Goal: Task Accomplishment & Management: Use online tool/utility

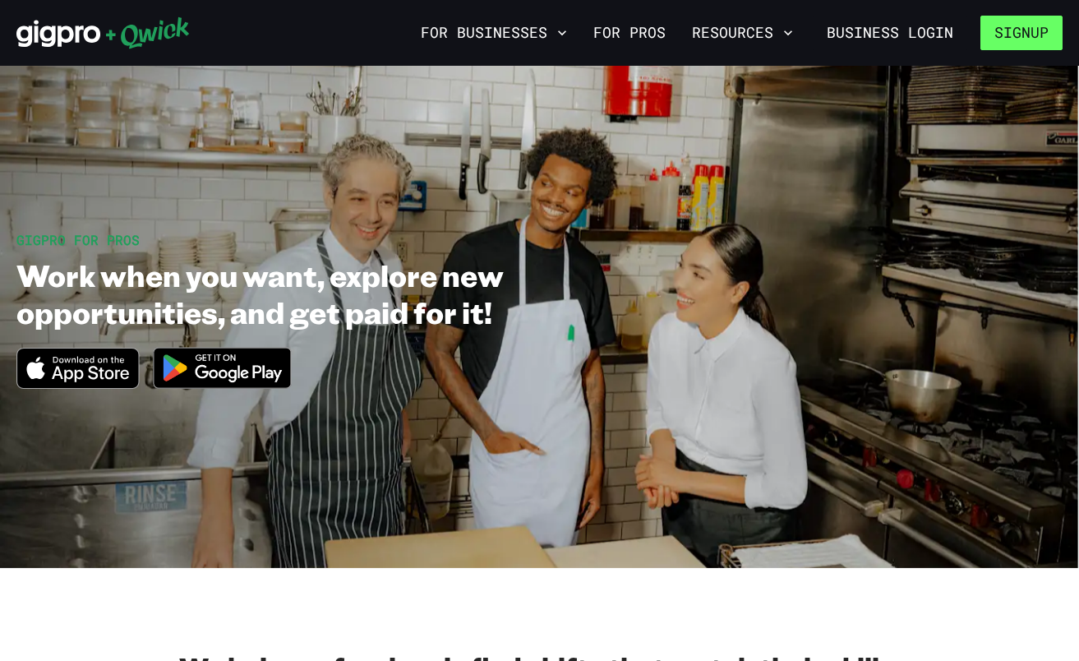
click at [1028, 29] on button "Signup" at bounding box center [1021, 33] width 82 height 35
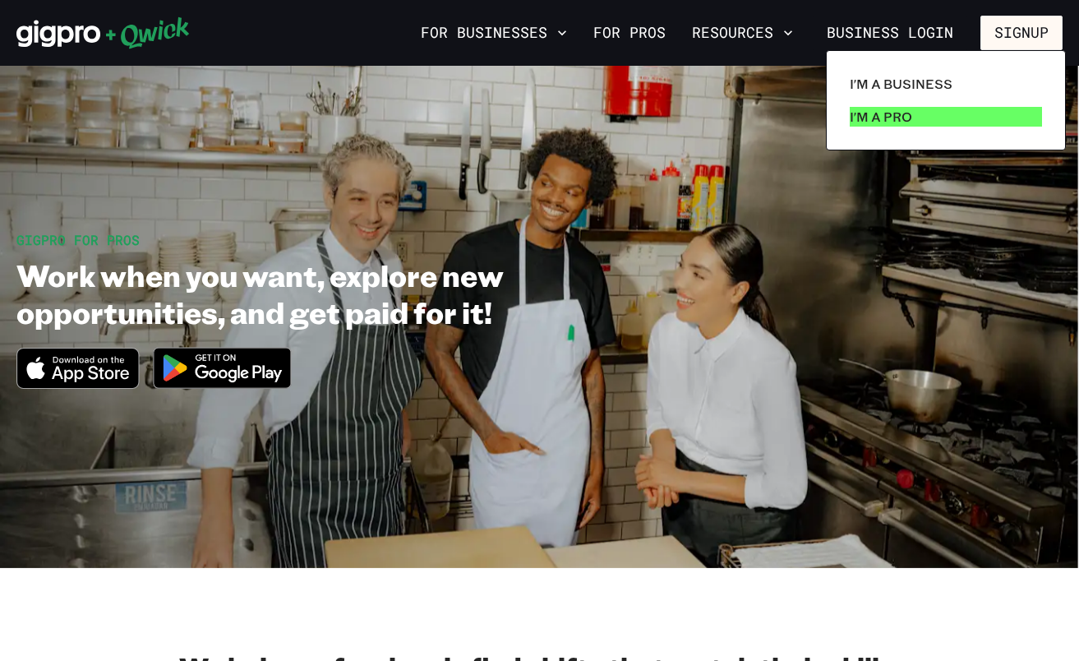
click at [902, 109] on p "I'm a Pro" at bounding box center [881, 117] width 62 height 20
click at [901, 113] on p "I'm a Pro" at bounding box center [881, 117] width 62 height 20
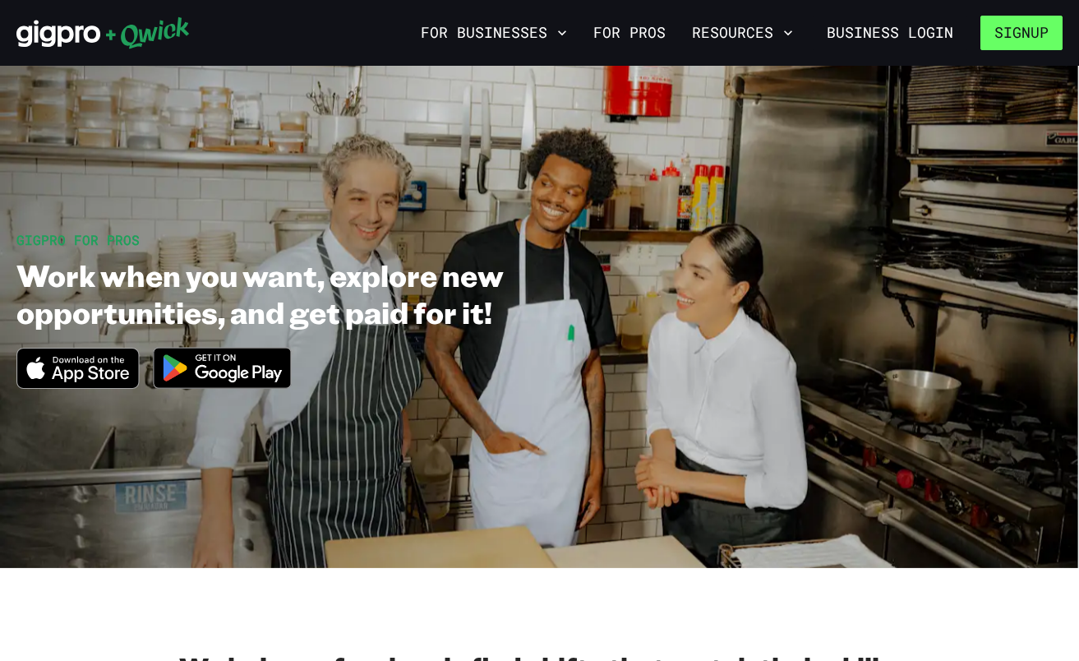
click at [1012, 29] on button "Signup" at bounding box center [1021, 33] width 82 height 35
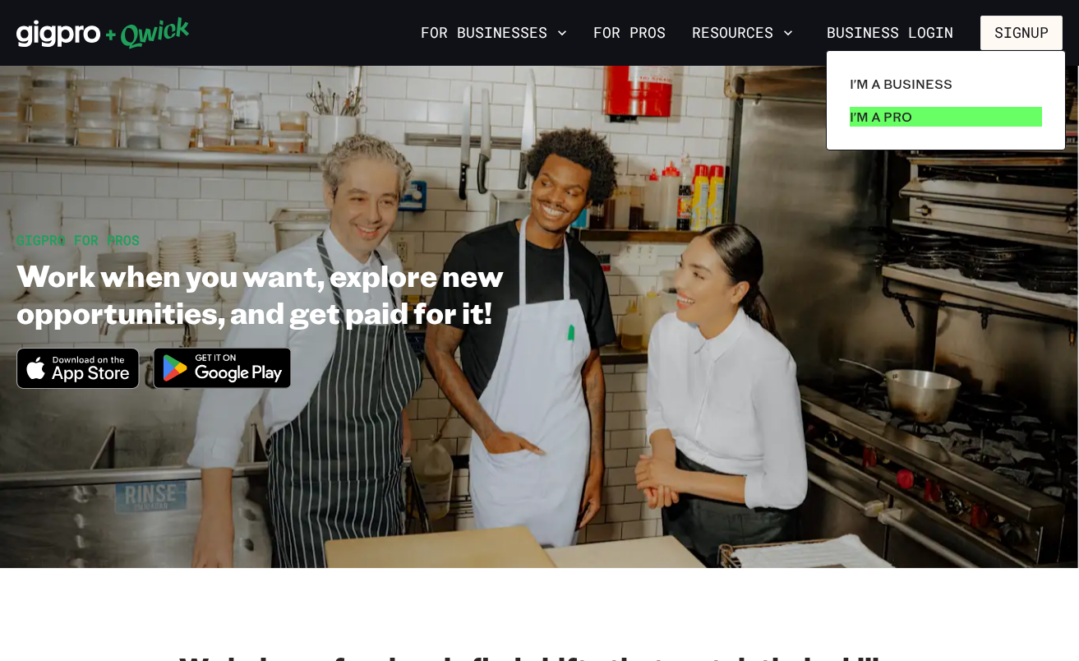
click at [882, 117] on p "I'm a Pro" at bounding box center [881, 117] width 62 height 20
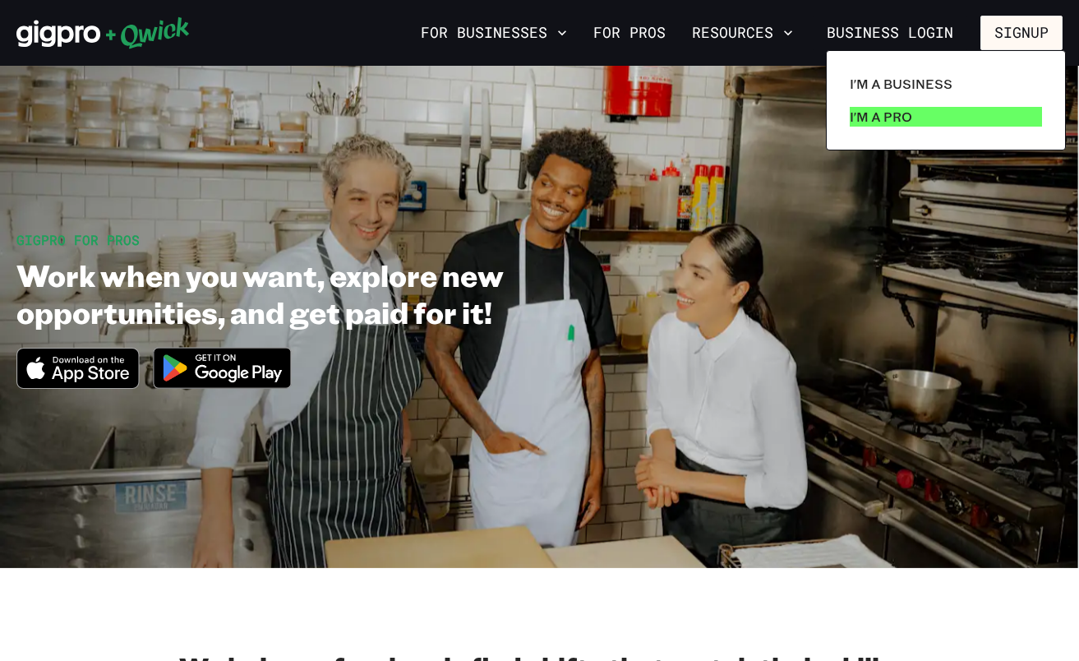
click at [882, 117] on p "I'm a Pro" at bounding box center [881, 117] width 62 height 20
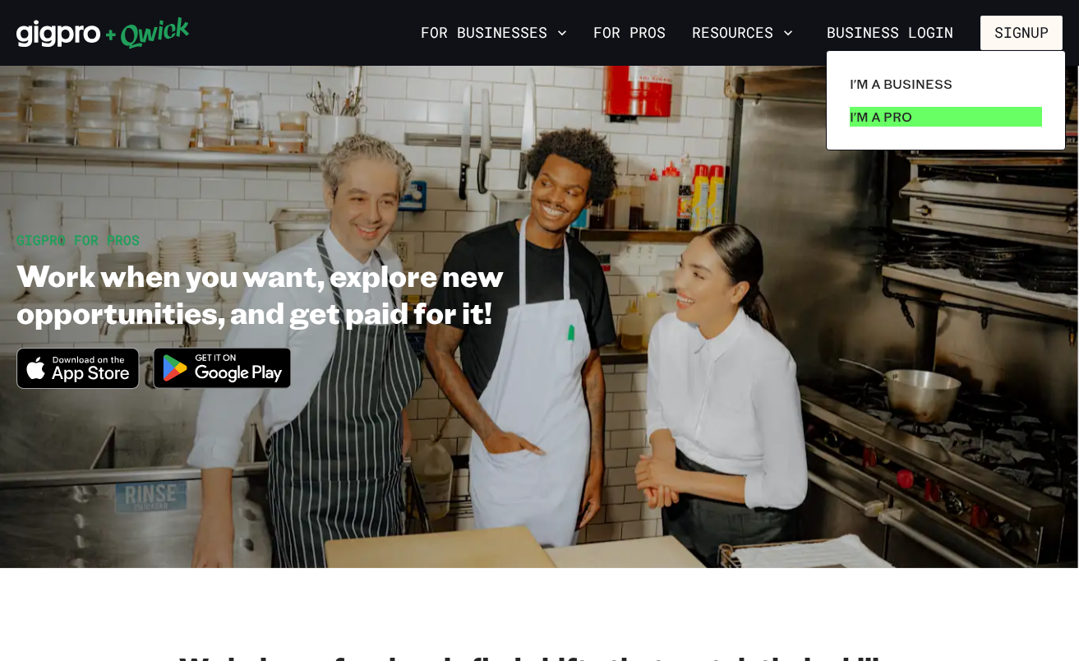
click at [882, 117] on p "I'm a Pro" at bounding box center [881, 117] width 62 height 20
click at [670, 314] on div at bounding box center [539, 330] width 1079 height 661
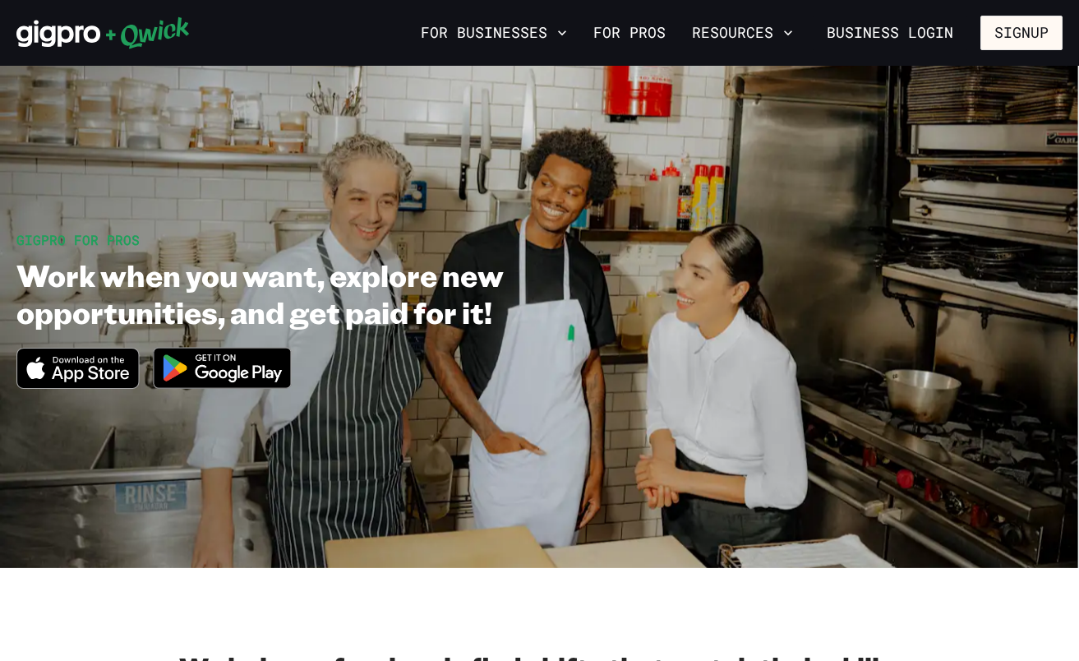
click at [116, 363] on icon "Download on the App Store" at bounding box center [77, 367] width 121 height 39
click at [631, 39] on link "For Pros" at bounding box center [629, 33] width 85 height 28
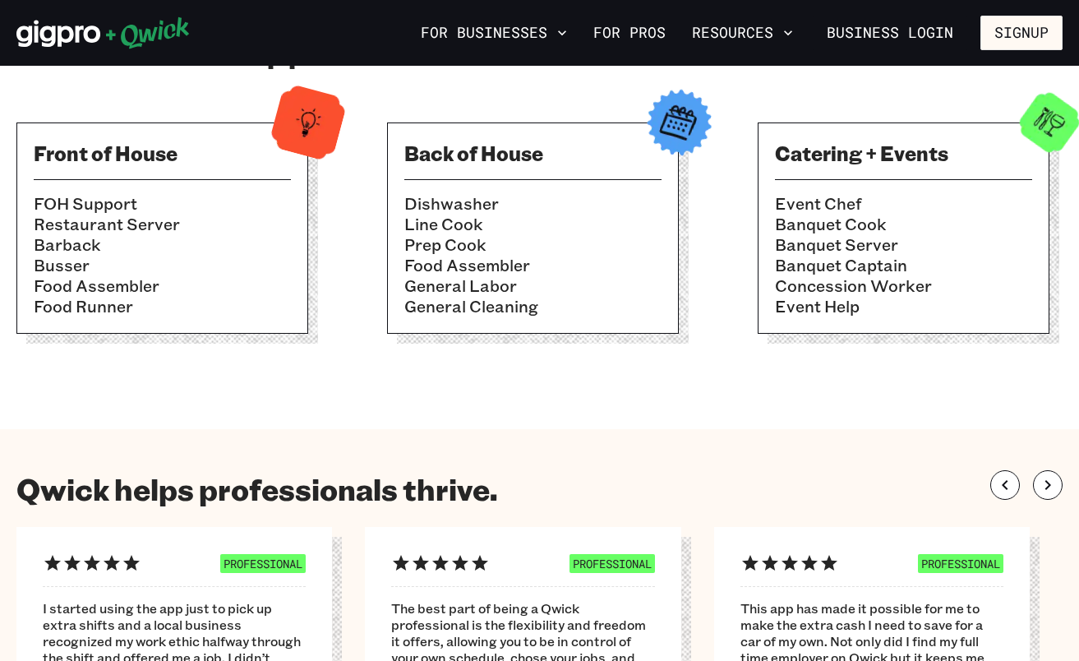
scroll to position [639, 0]
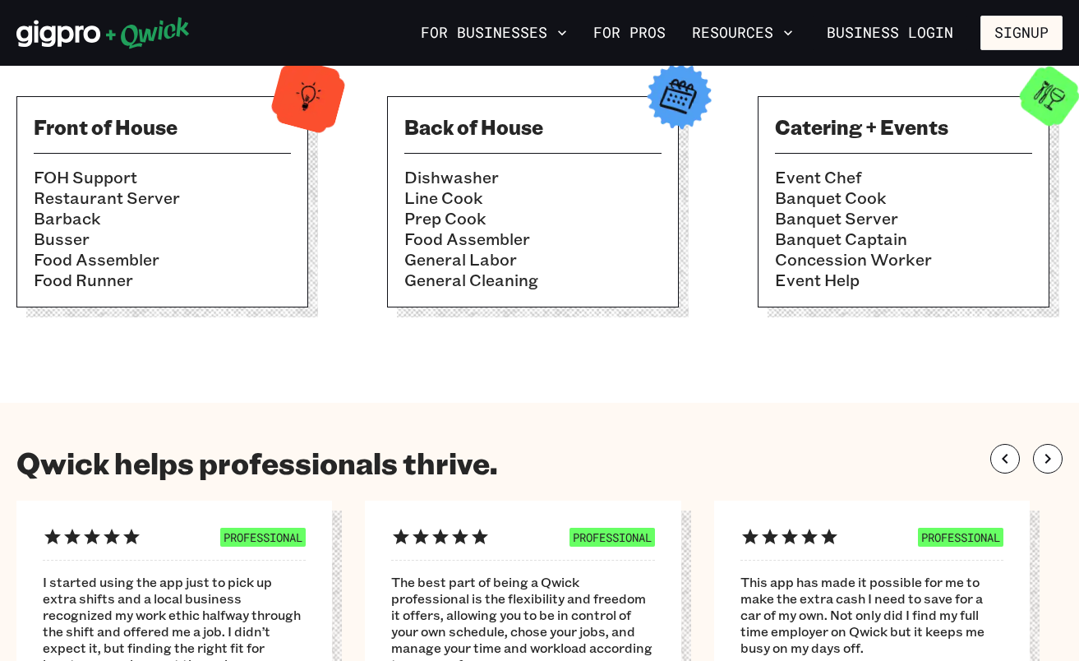
click at [782, 243] on li "Banquet Captain" at bounding box center [903, 238] width 257 height 21
click at [1048, 76] on img at bounding box center [1049, 96] width 81 height 81
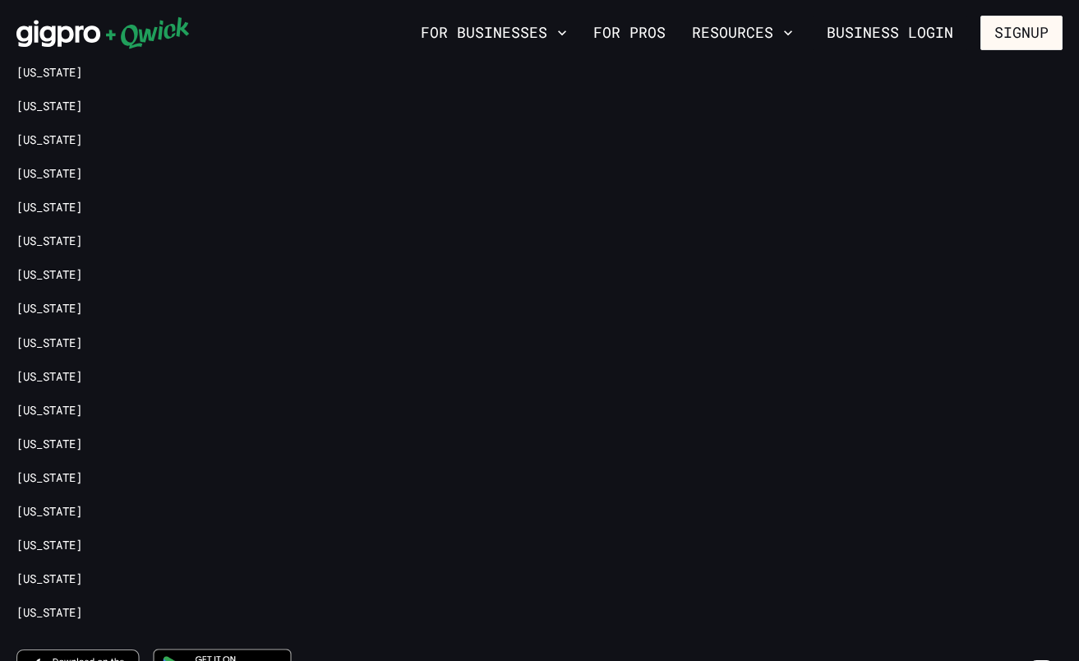
scroll to position [3574, 0]
click at [44, 299] on link "[US_STATE]" at bounding box center [49, 307] width 66 height 16
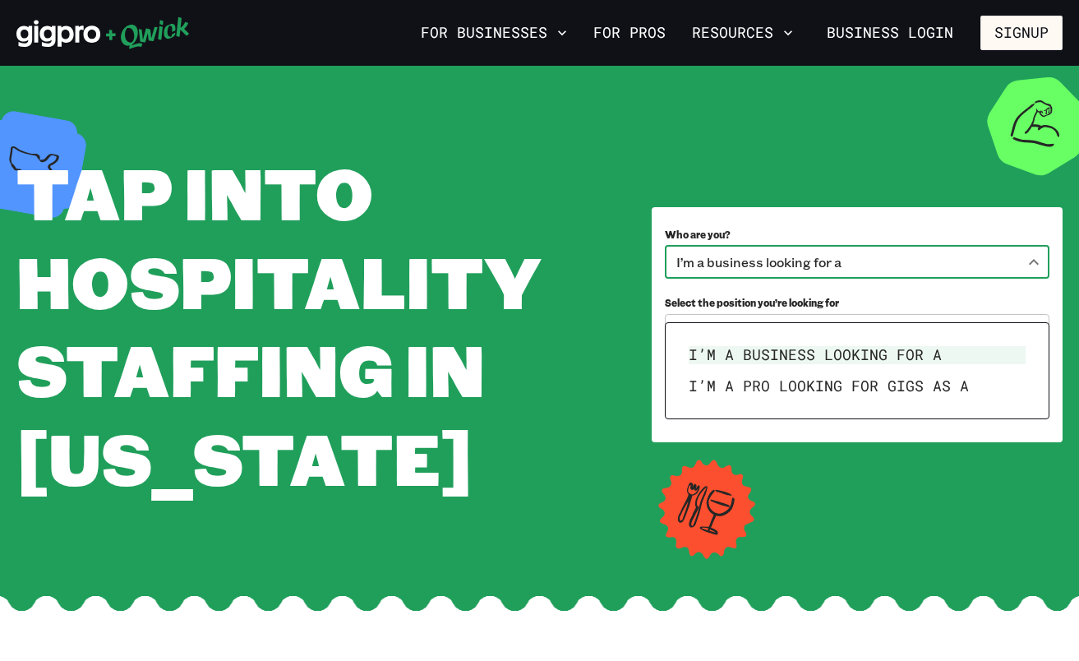
click at [795, 291] on body "**********" at bounding box center [539, 330] width 1079 height 661
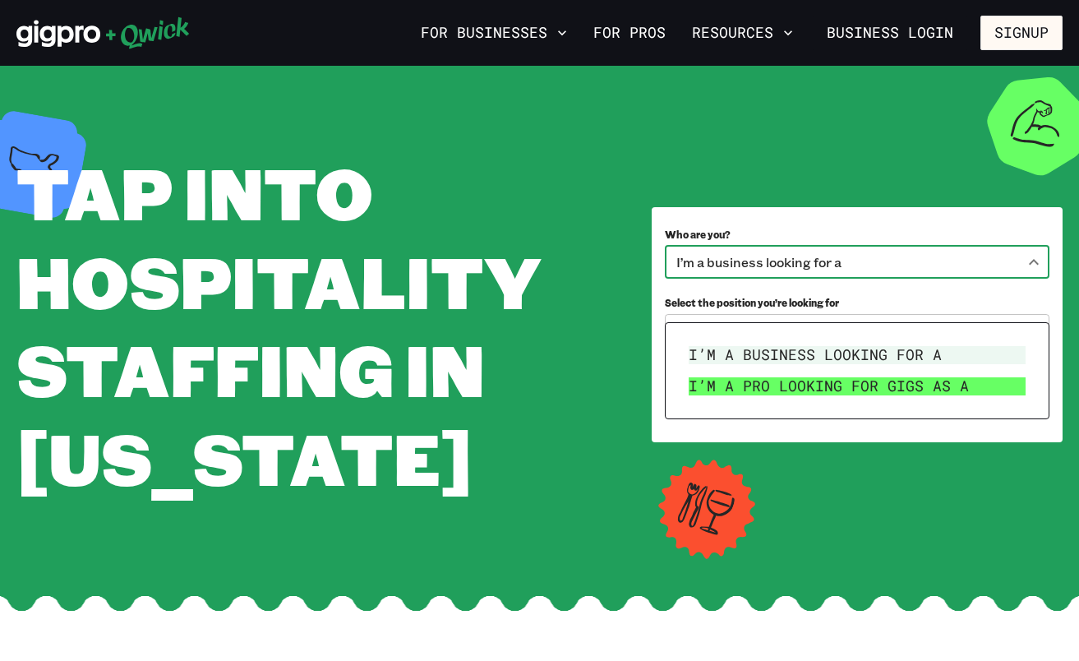
click at [802, 375] on li "I’m a pro looking for Gigs as a" at bounding box center [857, 386] width 350 height 31
type input "***"
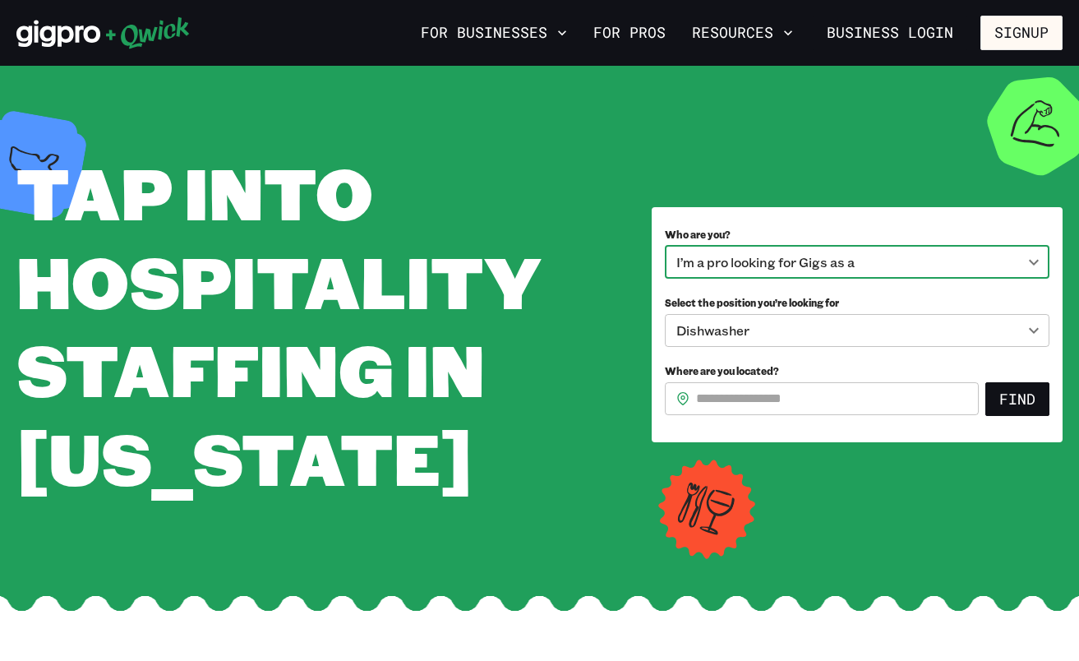
click at [802, 375] on body "**********" at bounding box center [539, 330] width 1079 height 661
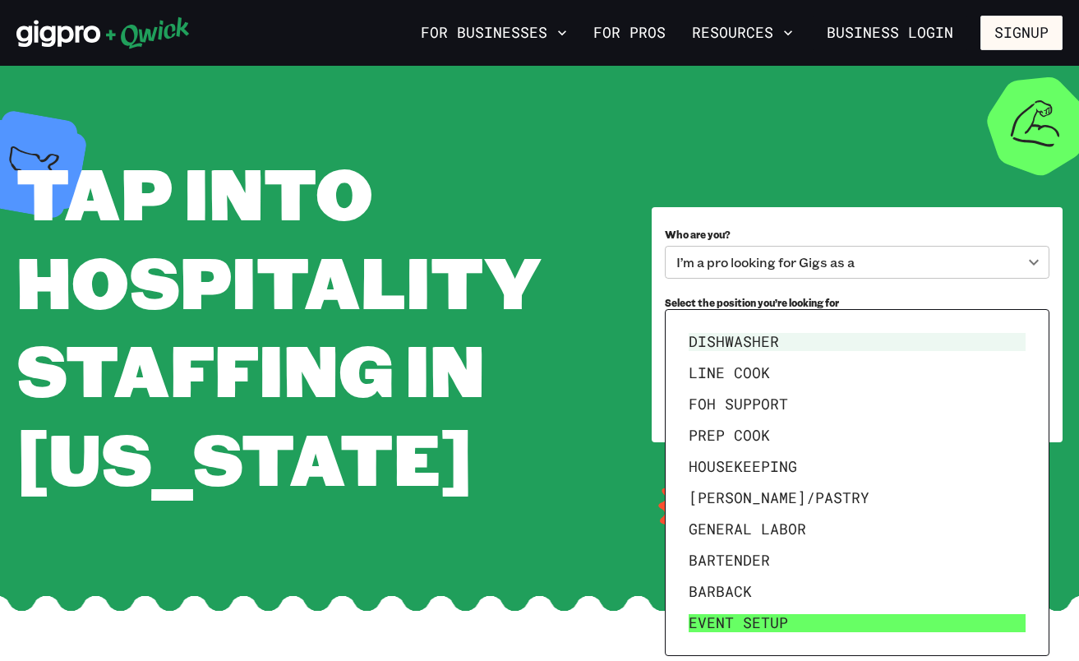
click at [787, 619] on li "Event Setup" at bounding box center [857, 622] width 350 height 31
type input "**********"
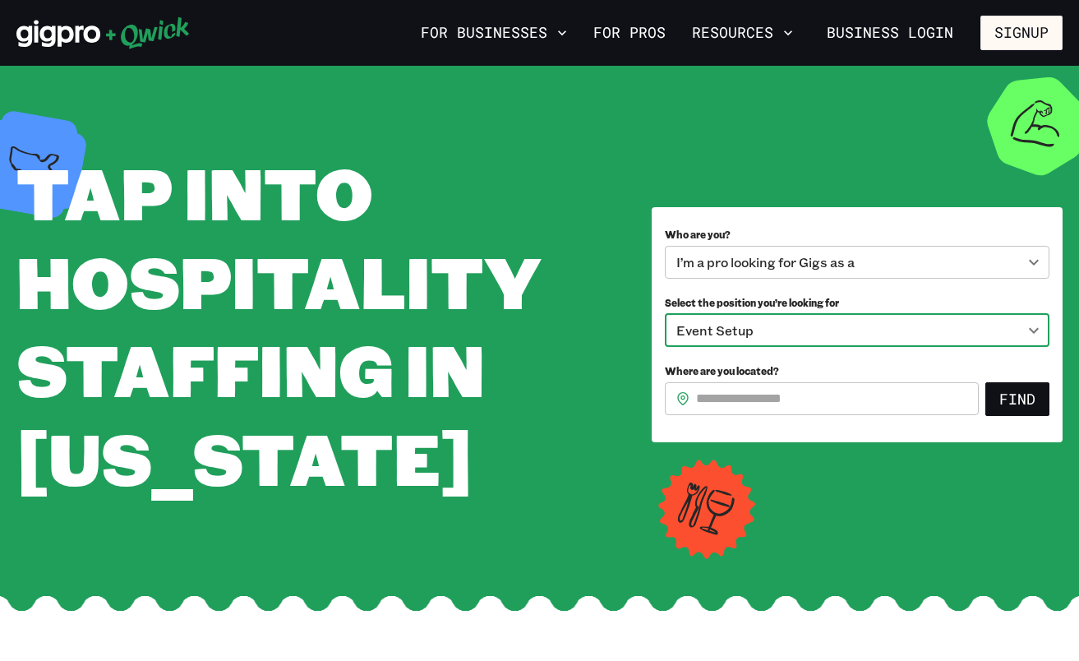
click at [826, 415] on input "Where are you located?" at bounding box center [837, 398] width 283 height 33
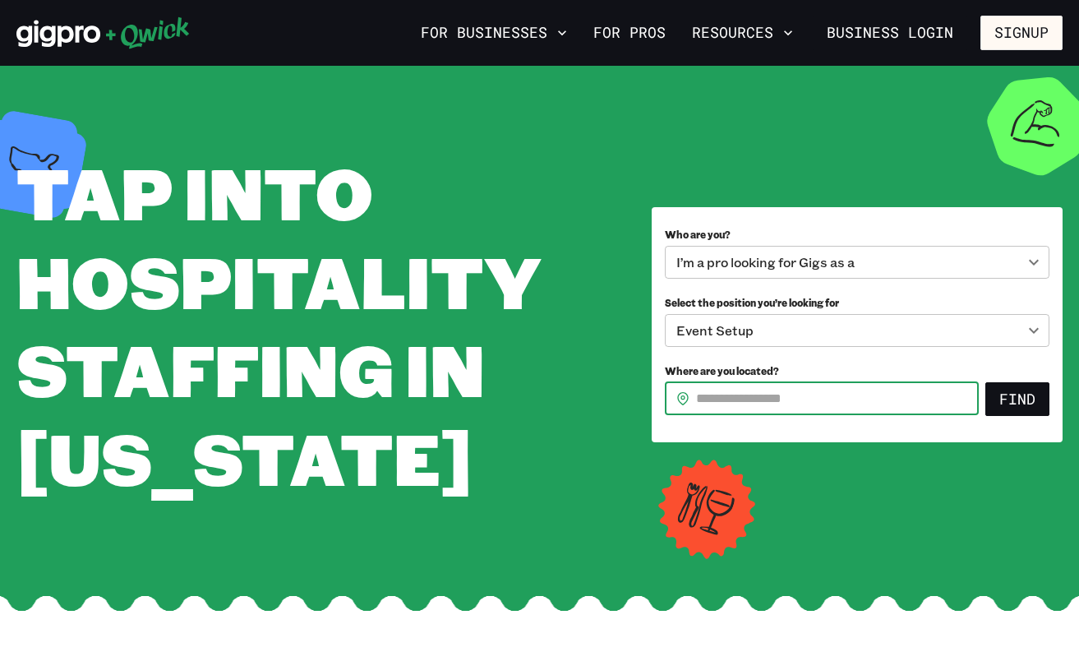
type input "*"
type input "*****"
click at [1001, 417] on button "Find" at bounding box center [1017, 399] width 64 height 35
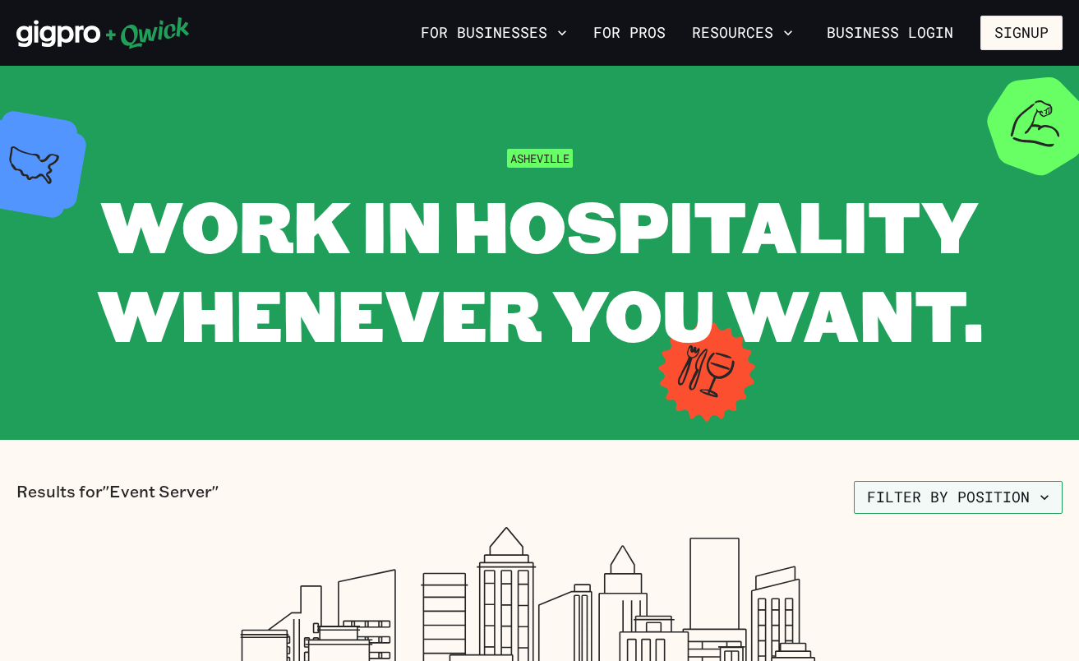
click at [922, 494] on button "Filter by position" at bounding box center [958, 497] width 209 height 33
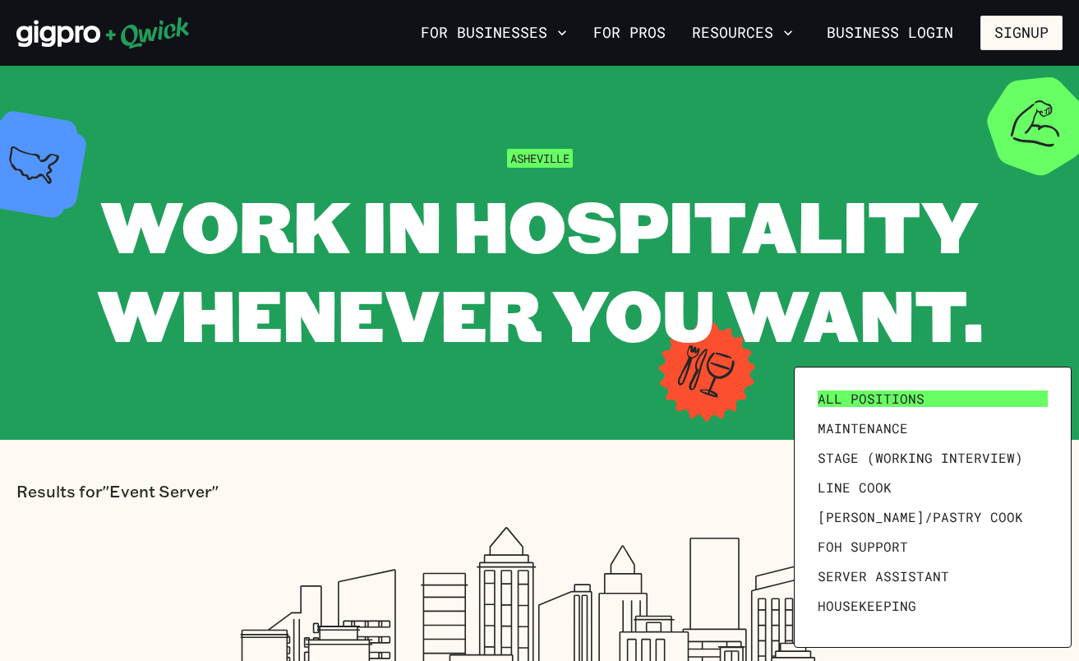
click at [862, 404] on span "All Positions" at bounding box center [870, 398] width 107 height 16
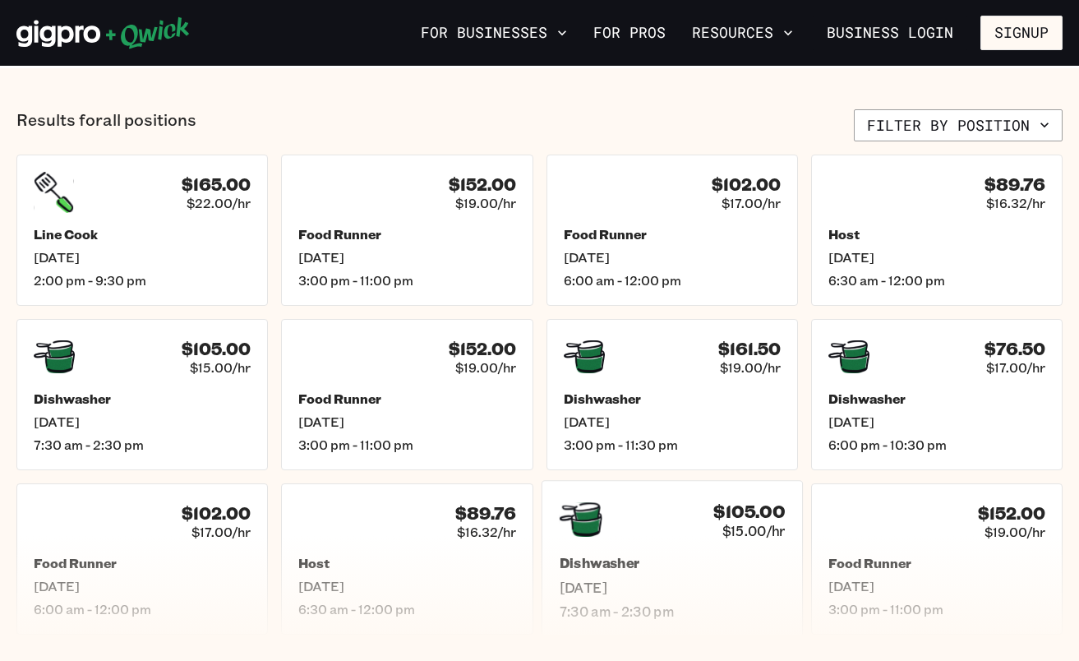
scroll to position [623, 0]
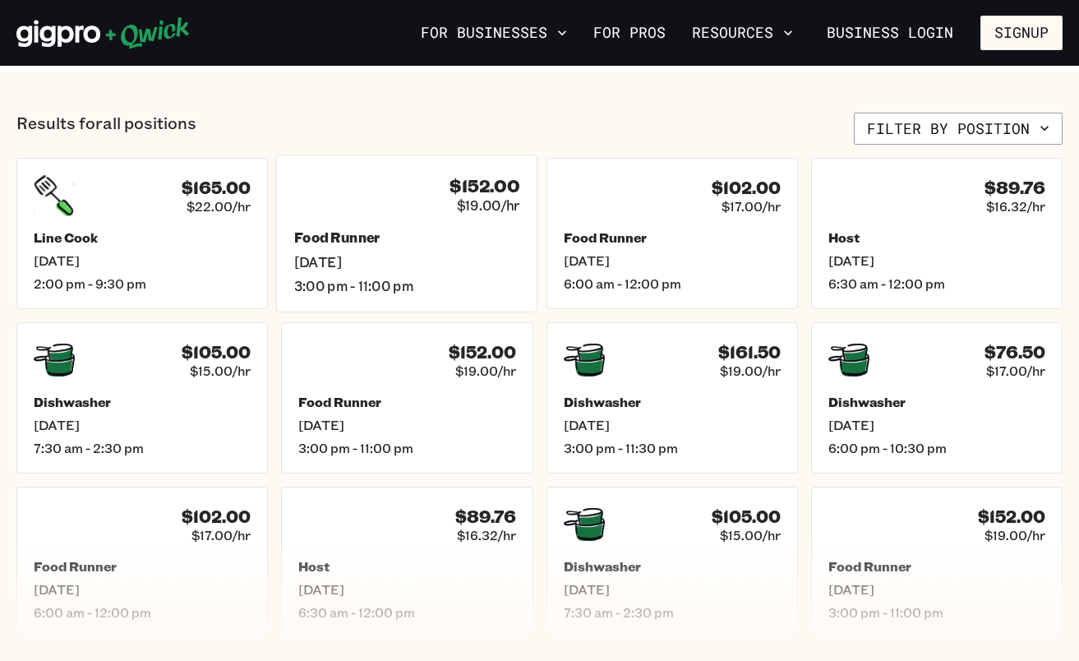
click at [371, 241] on h5 "Food Runner" at bounding box center [407, 237] width 226 height 17
